Goal: Task Accomplishment & Management: Use online tool/utility

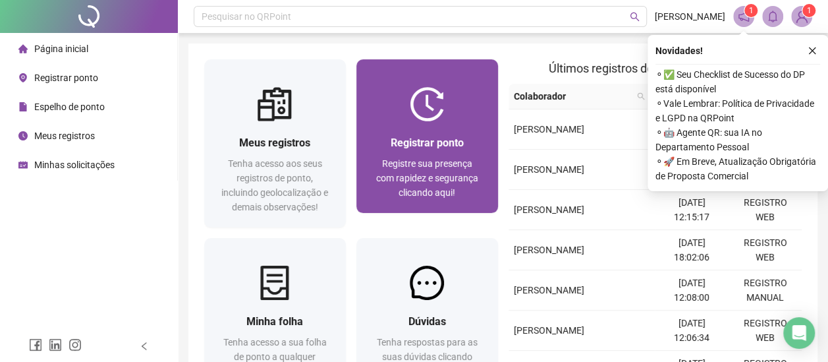
click at [427, 142] on span "Registrar ponto" at bounding box center [427, 142] width 73 height 13
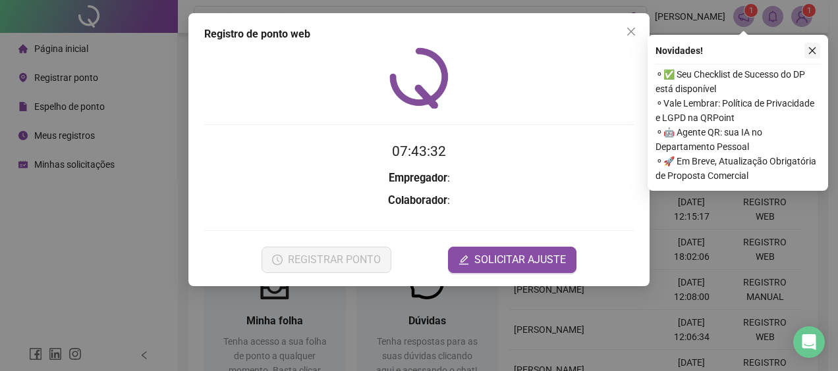
click at [813, 49] on icon "close" at bounding box center [812, 50] width 7 height 7
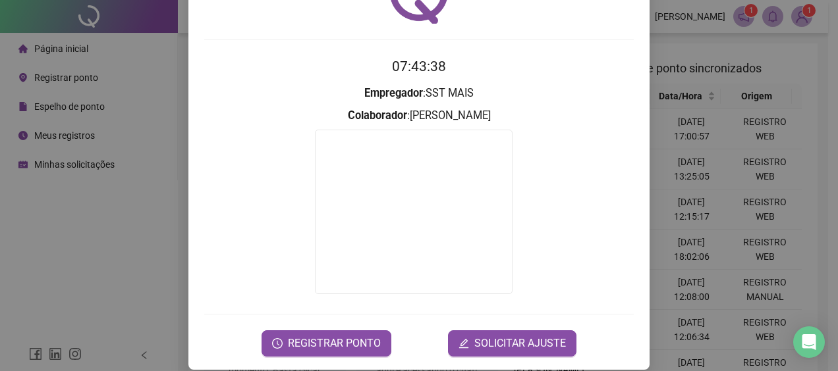
scroll to position [98, 0]
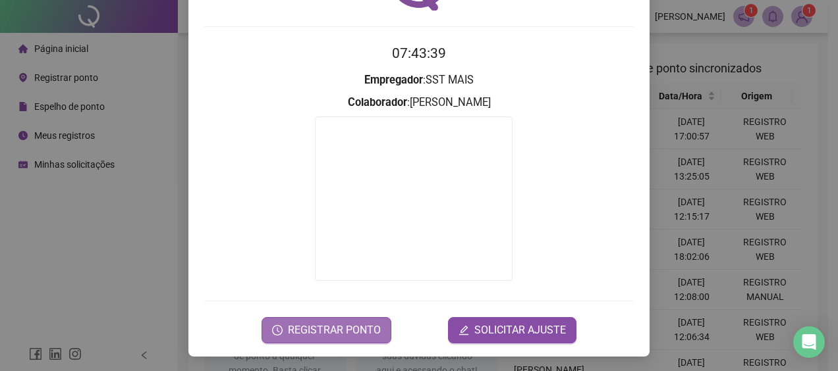
click at [333, 329] on span "REGISTRAR PONTO" at bounding box center [334, 331] width 93 height 16
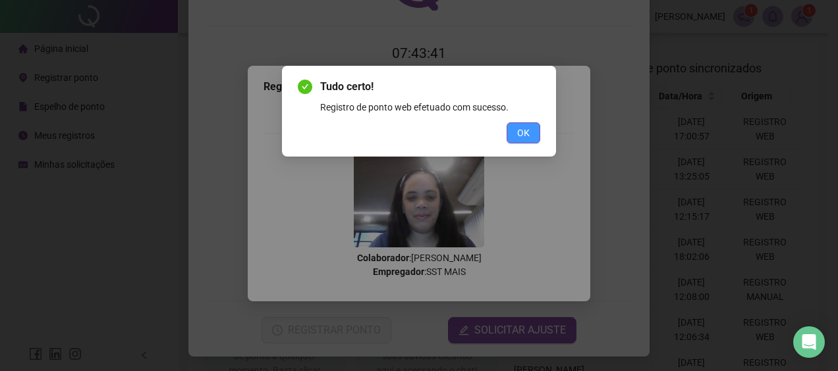
click at [532, 129] on button "OK" at bounding box center [524, 133] width 34 height 21
